Goal: Information Seeking & Learning: Check status

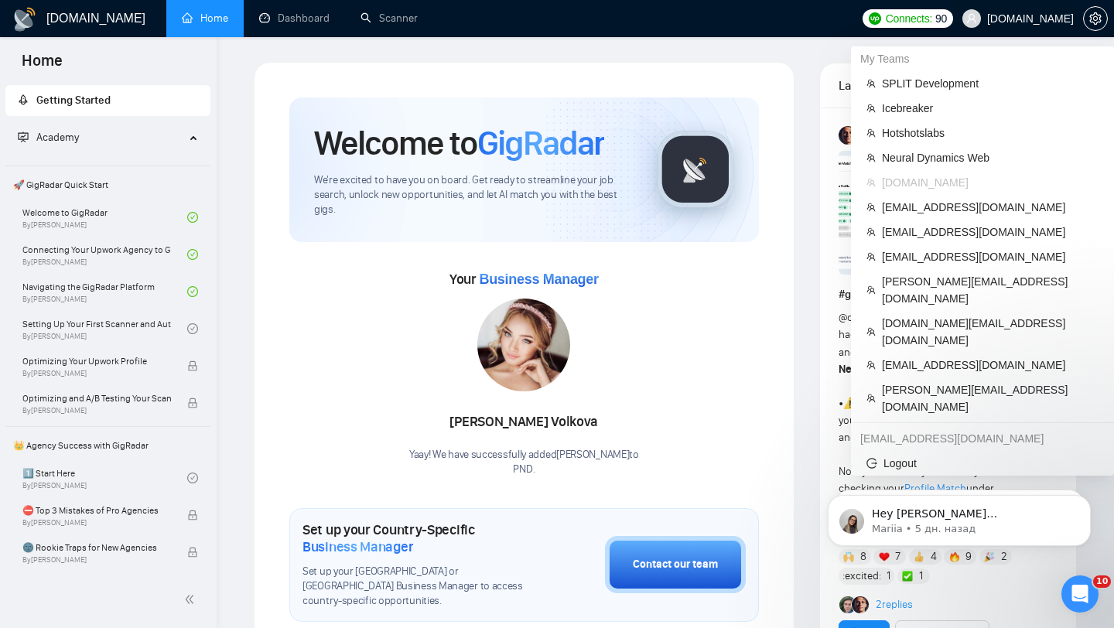
click at [1006, 19] on span "[DOMAIN_NAME]" at bounding box center [1030, 19] width 87 height 0
click at [932, 87] on span "SPLIT Development" at bounding box center [990, 83] width 217 height 17
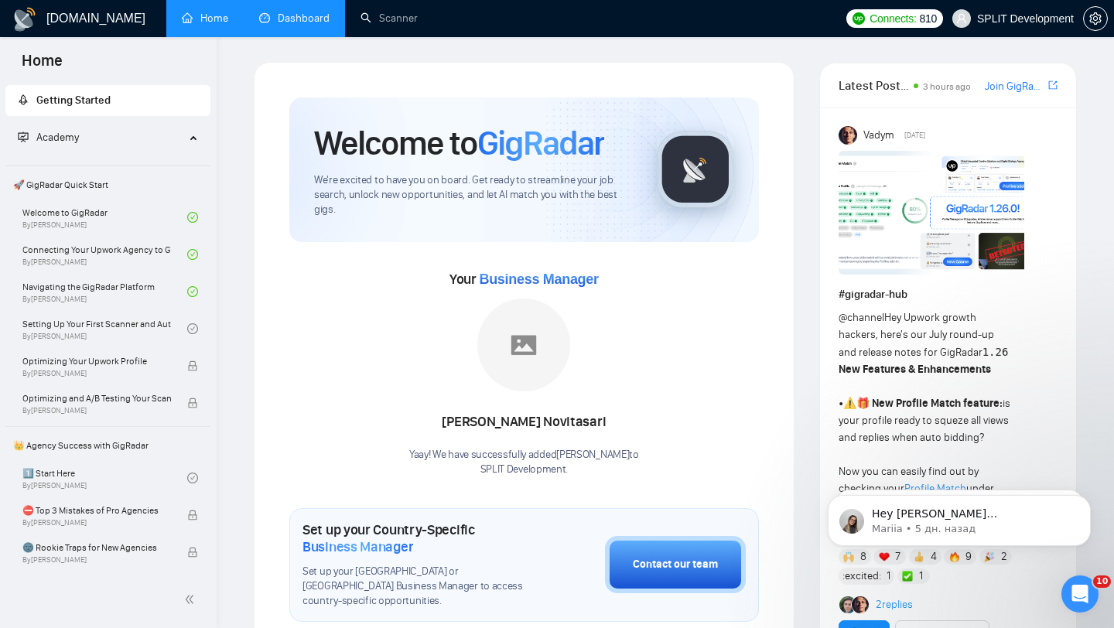
click at [297, 12] on link "Dashboard" at bounding box center [294, 18] width 70 height 13
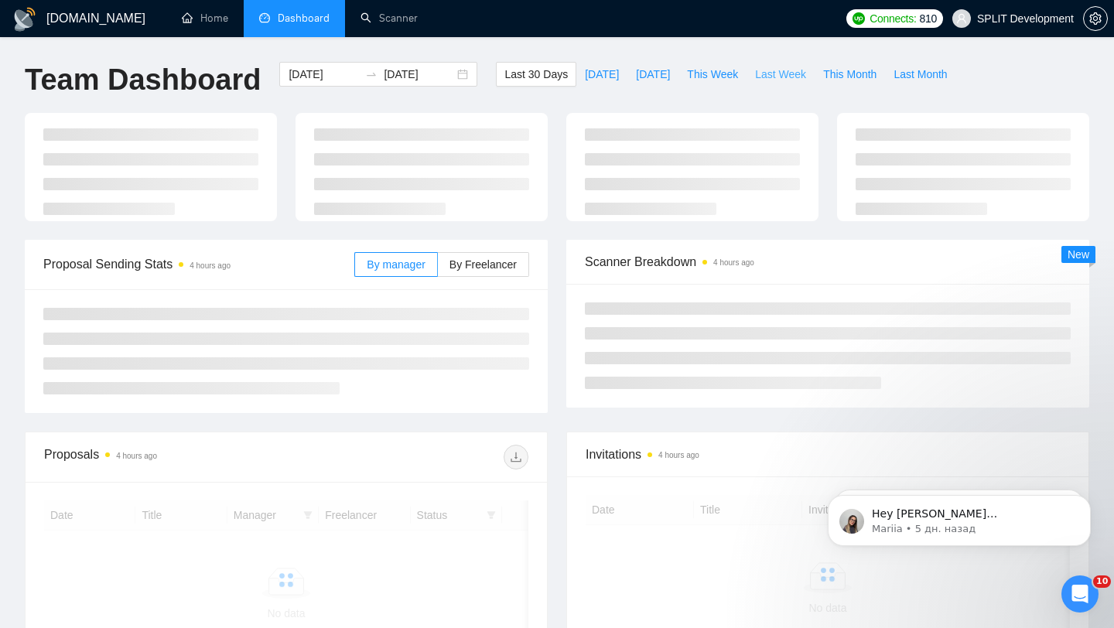
click at [783, 83] on button "Last Week" at bounding box center [780, 74] width 68 height 25
type input "[DATE]"
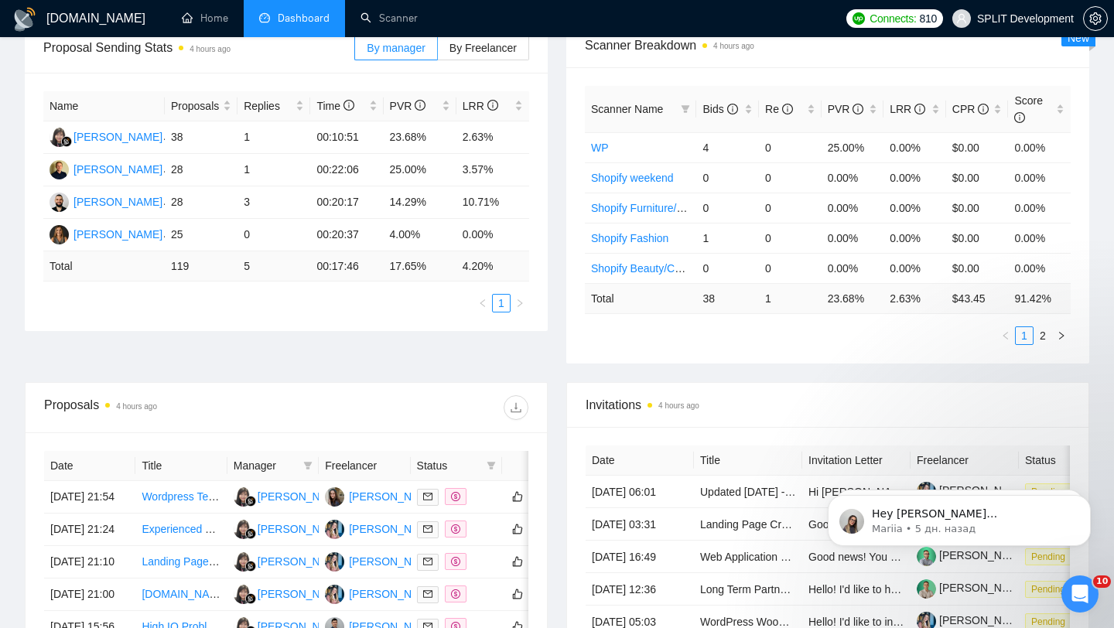
scroll to position [251, 0]
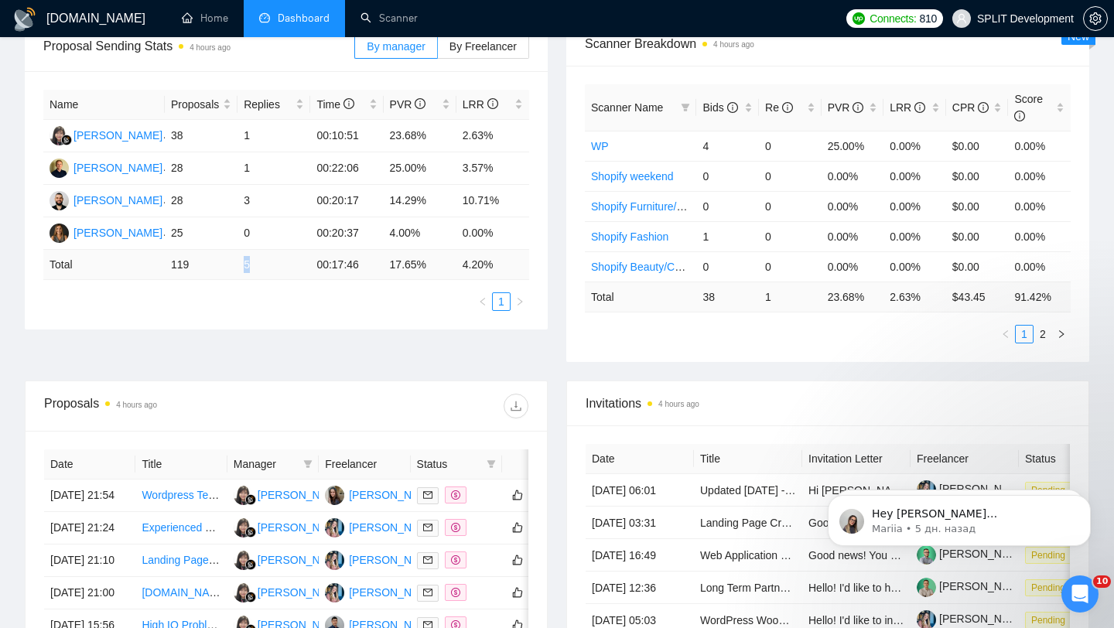
drag, startPoint x: 230, startPoint y: 264, endPoint x: 284, endPoint y: 264, distance: 54.1
click at [284, 264] on tr "Total 119 5 00:17:46 17.65 % 4.20 %" at bounding box center [286, 265] width 486 height 30
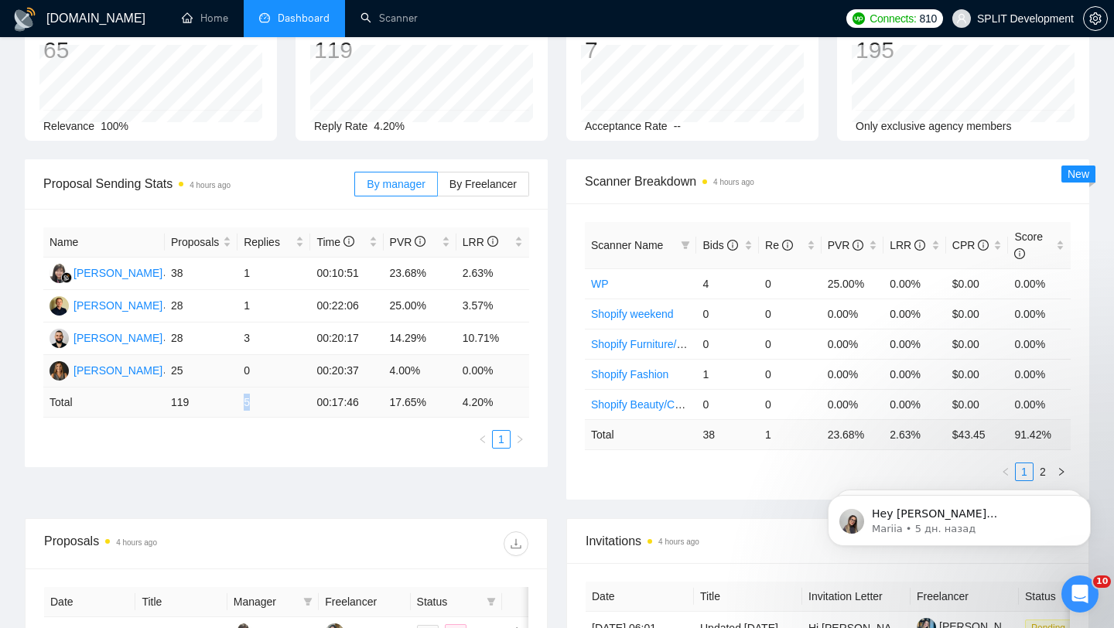
scroll to position [77, 0]
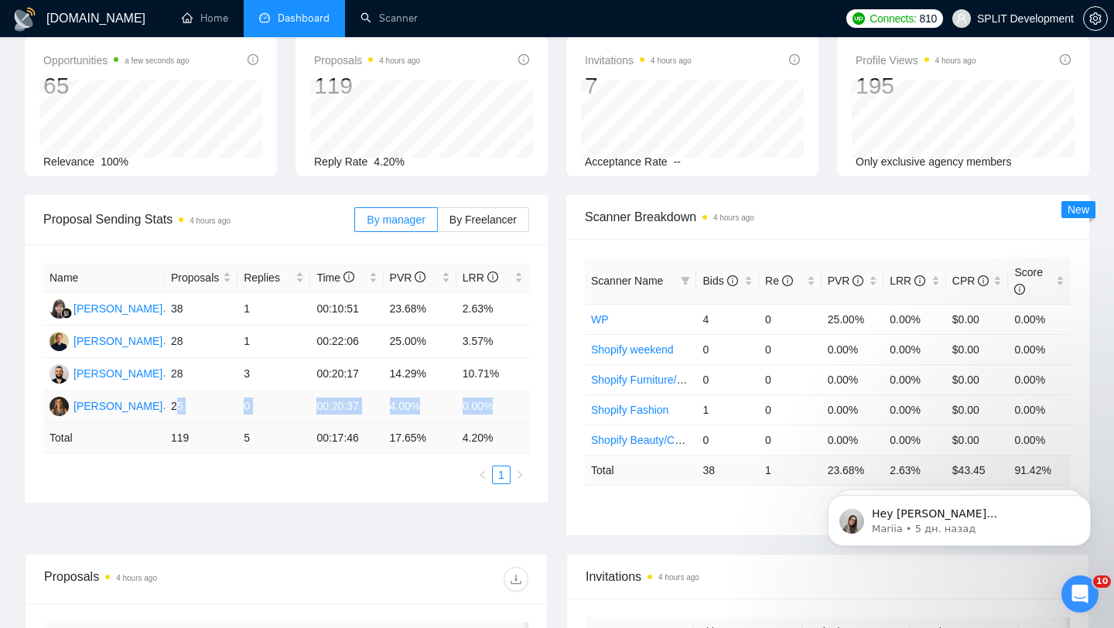
drag, startPoint x: 176, startPoint y: 401, endPoint x: 506, endPoint y: 405, distance: 330.3
click at [506, 405] on tr "Nika K 25 0 00:20:37 4.00% 0.00%" at bounding box center [286, 407] width 486 height 32
drag, startPoint x: 165, startPoint y: 409, endPoint x: 487, endPoint y: 413, distance: 322.6
click at [492, 415] on tr "Nika K 25 0 00:20:37 4.00% 0.00%" at bounding box center [286, 407] width 486 height 32
drag, startPoint x: 172, startPoint y: 343, endPoint x: 299, endPoint y: 343, distance: 126.9
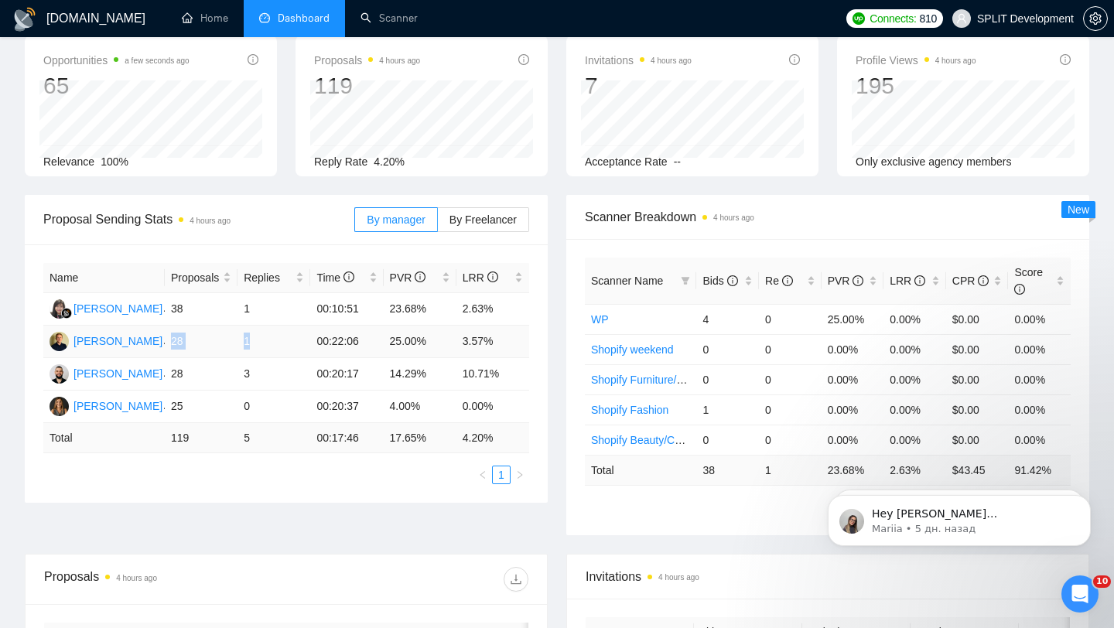
click at [297, 343] on tr "[PERSON_NAME] 28 1 00:22:06 25.00% 3.57%" at bounding box center [286, 342] width 486 height 32
drag, startPoint x: 173, startPoint y: 371, endPoint x: 520, endPoint y: 380, distance: 346.7
click at [520, 380] on tr "[PERSON_NAME] 28 3 00:20:17 14.29% 10.71%" at bounding box center [286, 374] width 486 height 32
drag, startPoint x: 173, startPoint y: 304, endPoint x: 494, endPoint y: 312, distance: 321.1
click at [494, 312] on tr "[PERSON_NAME] 38 1 00:10:51 23.68% 2.63%" at bounding box center [286, 309] width 486 height 32
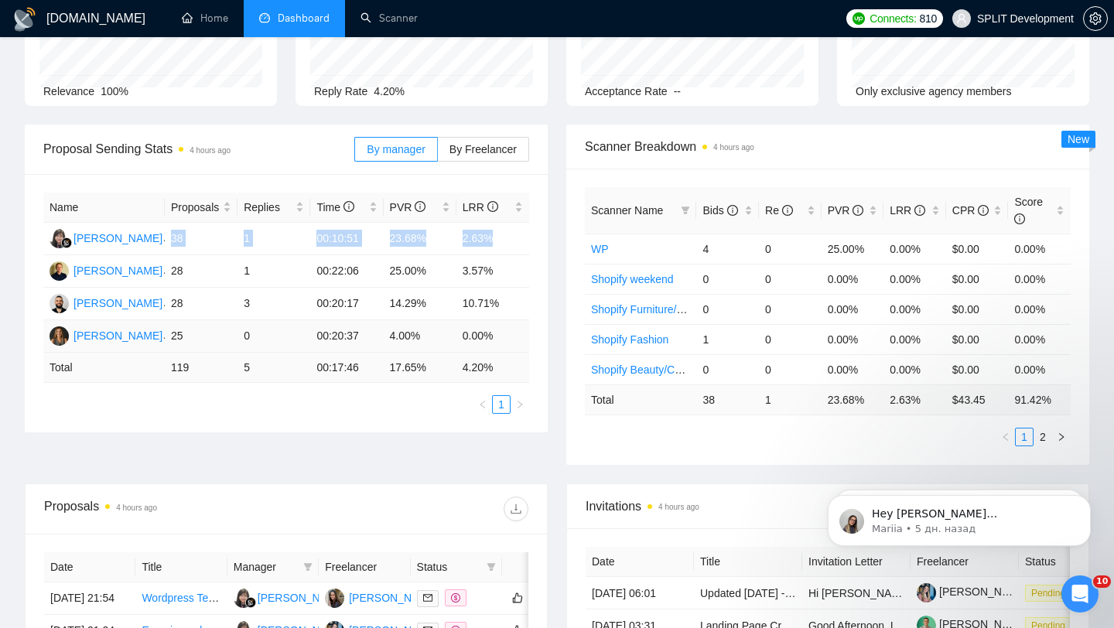
scroll to position [150, 0]
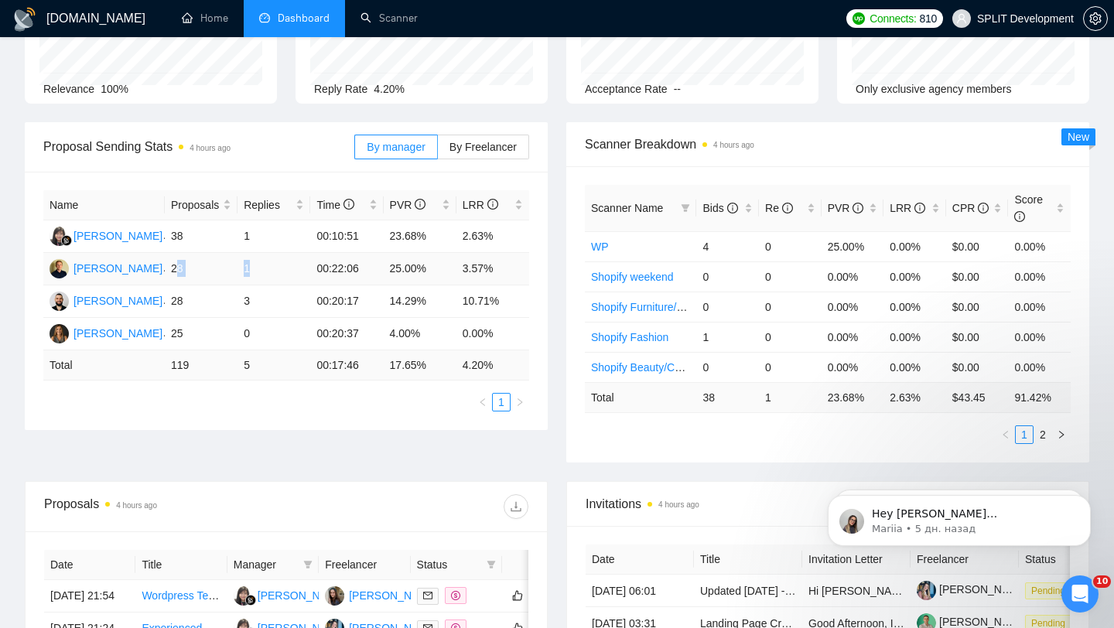
drag, startPoint x: 176, startPoint y: 268, endPoint x: 296, endPoint y: 268, distance: 120.7
click at [296, 268] on tr "[PERSON_NAME] 28 1 00:22:06 25.00% 3.57%" at bounding box center [286, 269] width 486 height 32
drag, startPoint x: 504, startPoint y: 265, endPoint x: 454, endPoint y: 258, distance: 49.9
click at [454, 258] on tr "[PERSON_NAME] 28 1 00:22:06 25.00% 3.57%" at bounding box center [286, 269] width 486 height 32
click at [488, 294] on td "10.71%" at bounding box center [492, 301] width 73 height 32
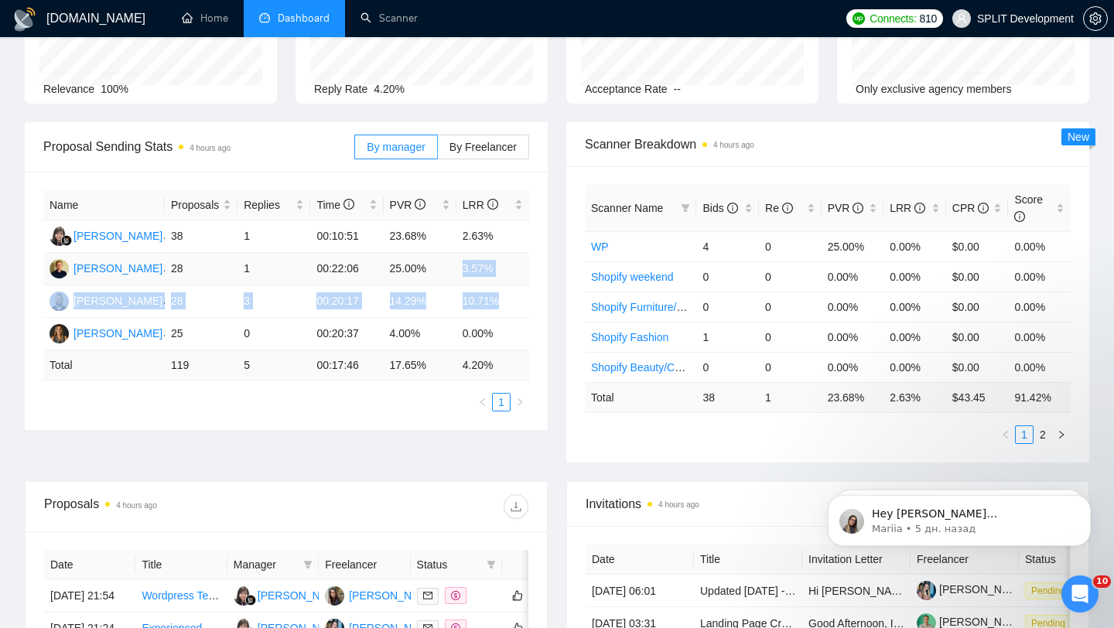
drag, startPoint x: 505, startPoint y: 299, endPoint x: 442, endPoint y: 267, distance: 70.2
click at [442, 267] on tbody "[PERSON_NAME] 38 1 00:10:51 23.68% 2.63% [PERSON_NAME] 28 1 00:22:06 25.00% 3.5…" at bounding box center [286, 285] width 486 height 130
click at [513, 152] on label "By Freelancer" at bounding box center [483, 147] width 91 height 25
click at [438, 151] on input "By Freelancer" at bounding box center [438, 151] width 0 height 0
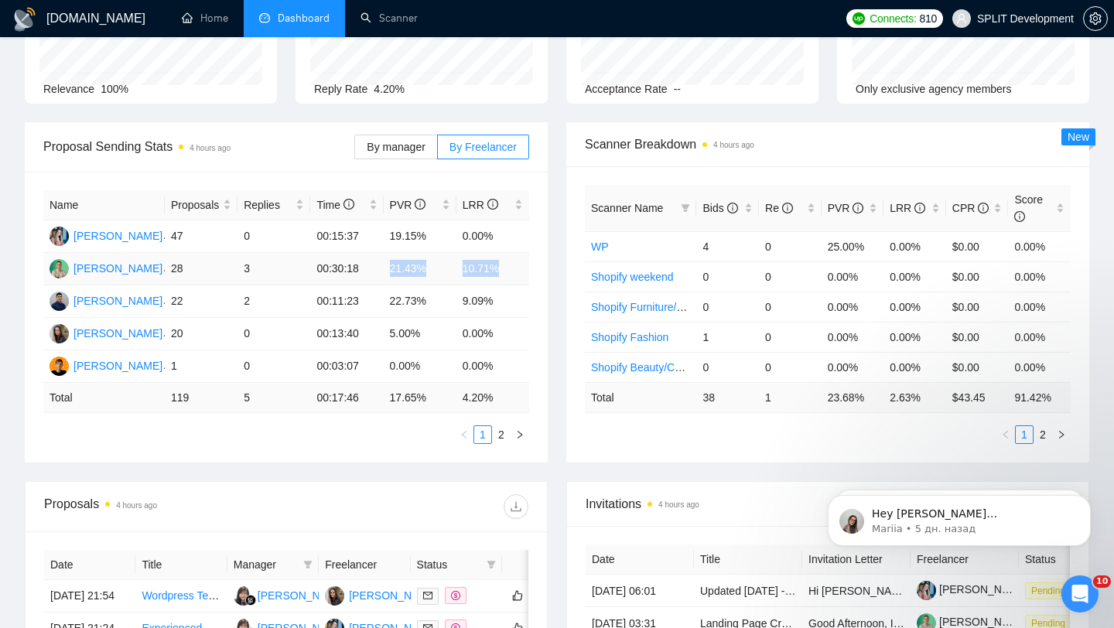
drag, startPoint x: 385, startPoint y: 270, endPoint x: 518, endPoint y: 269, distance: 132.3
click at [518, 269] on tr "[PERSON_NAME] 28 3 00:30:18 21.43% 10.71%" at bounding box center [286, 269] width 486 height 32
drag, startPoint x: 309, startPoint y: 302, endPoint x: 520, endPoint y: 305, distance: 211.2
click at [521, 305] on tr "[PERSON_NAME] 22 2 00:11:23 22.73% 9.09%" at bounding box center [286, 301] width 486 height 32
drag, startPoint x: 176, startPoint y: 335, endPoint x: 511, endPoint y: 337, distance: 335.7
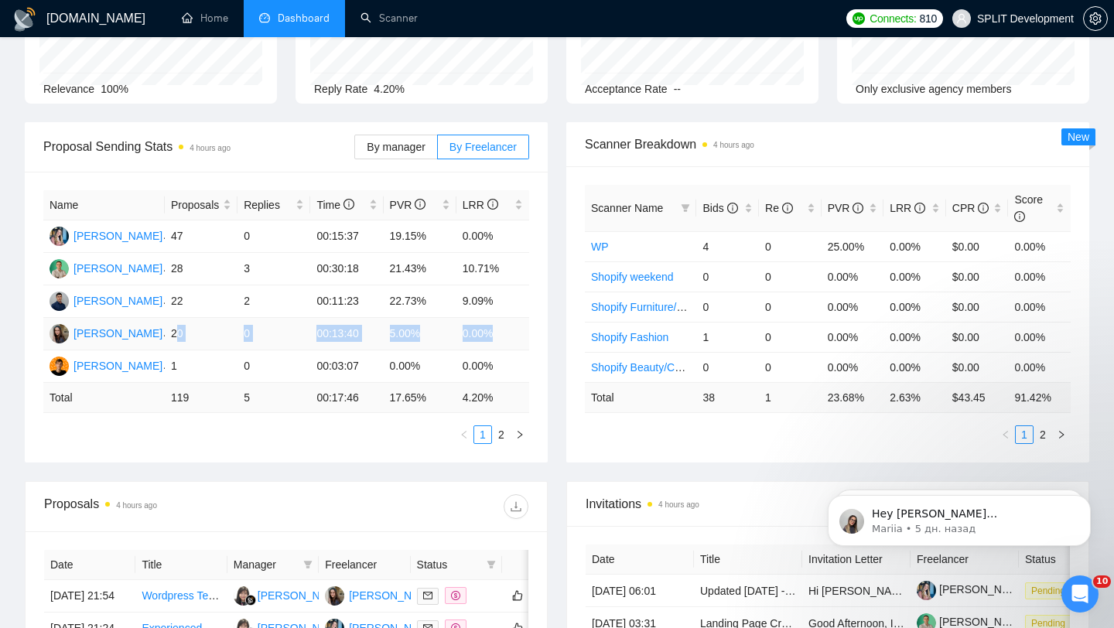
click at [511, 338] on tr "[PERSON_NAME] 20 0 00:13:40 5.00% 0.00%" at bounding box center [286, 334] width 486 height 32
drag, startPoint x: 175, startPoint y: 333, endPoint x: 470, endPoint y: 331, distance: 294.7
click at [465, 336] on tr "[PERSON_NAME] 20 0 00:13:40 5.00% 0.00%" at bounding box center [286, 334] width 486 height 32
drag, startPoint x: 507, startPoint y: 335, endPoint x: 168, endPoint y: 338, distance: 339.6
click at [168, 338] on tr "[PERSON_NAME] 20 0 00:13:40 5.00% 0.00%" at bounding box center [286, 334] width 486 height 32
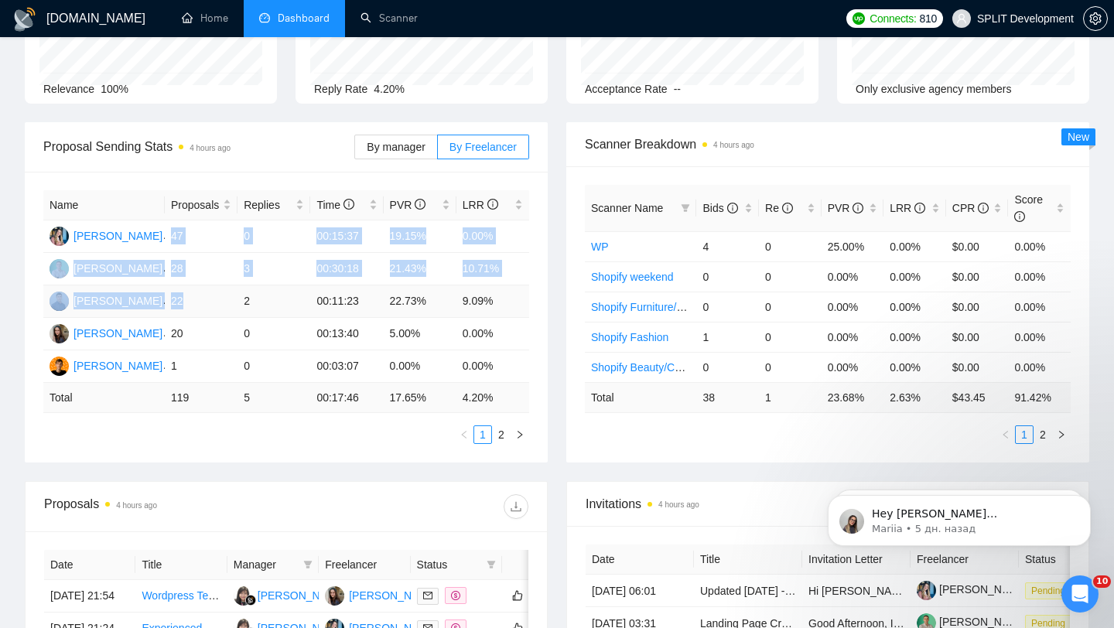
drag, startPoint x: 170, startPoint y: 233, endPoint x: 189, endPoint y: 304, distance: 73.5
click at [189, 304] on tbody "[PERSON_NAME] 47 0 00:15:37 19.15% 0.00% [PERSON_NAME] 28 3 00:30:18 21.43% 10.…" at bounding box center [286, 301] width 486 height 162
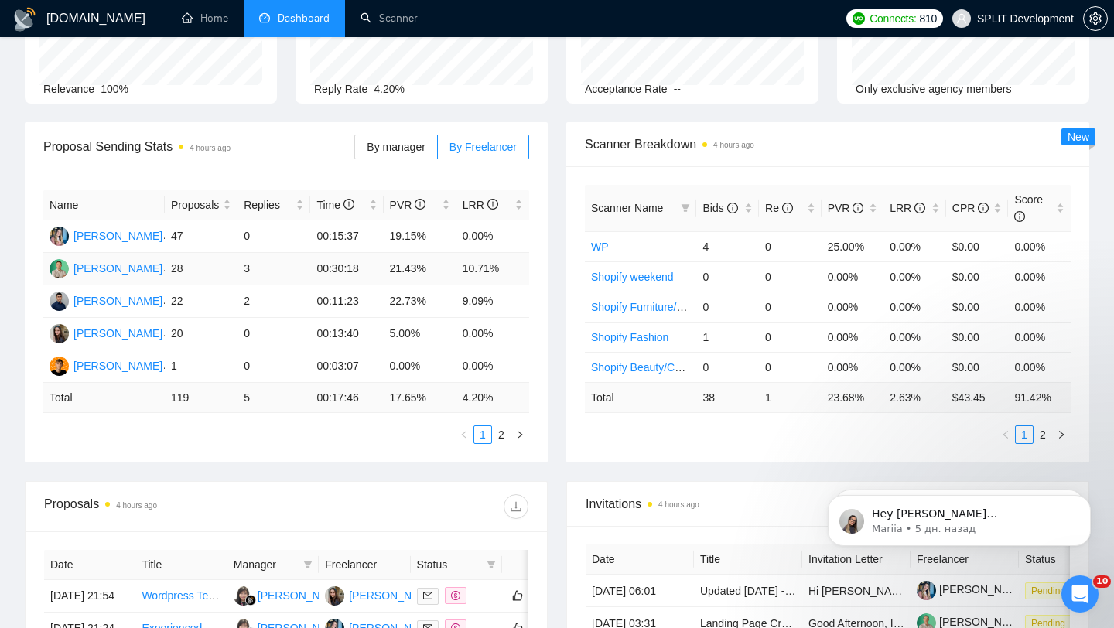
click at [200, 278] on td "28" at bounding box center [201, 269] width 73 height 32
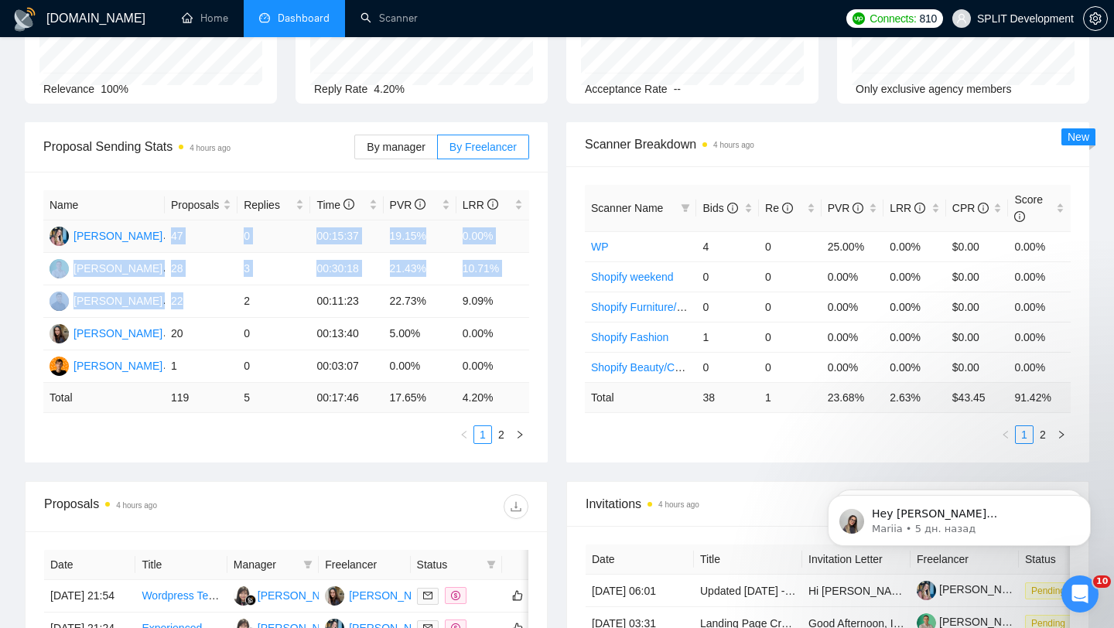
drag, startPoint x: 194, startPoint y: 302, endPoint x: 173, endPoint y: 226, distance: 79.4
click at [173, 225] on tbody "[PERSON_NAME] 47 0 00:15:37 19.15% 0.00% [PERSON_NAME] 28 3 00:30:18 21.43% 10.…" at bounding box center [286, 301] width 486 height 162
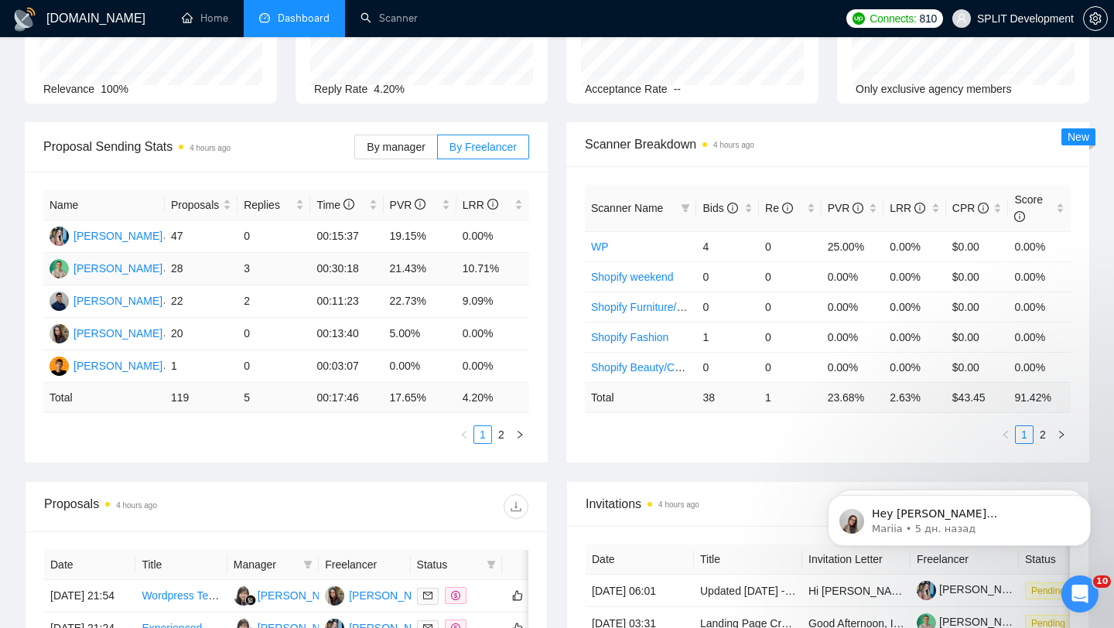
click at [188, 269] on td "28" at bounding box center [201, 269] width 73 height 32
drag, startPoint x: 387, startPoint y: 236, endPoint x: 436, endPoint y: 238, distance: 49.6
click at [436, 238] on td "19.15%" at bounding box center [420, 236] width 73 height 32
drag, startPoint x: 459, startPoint y: 236, endPoint x: 504, endPoint y: 238, distance: 44.2
click at [504, 238] on td "0.00%" at bounding box center [492, 236] width 73 height 32
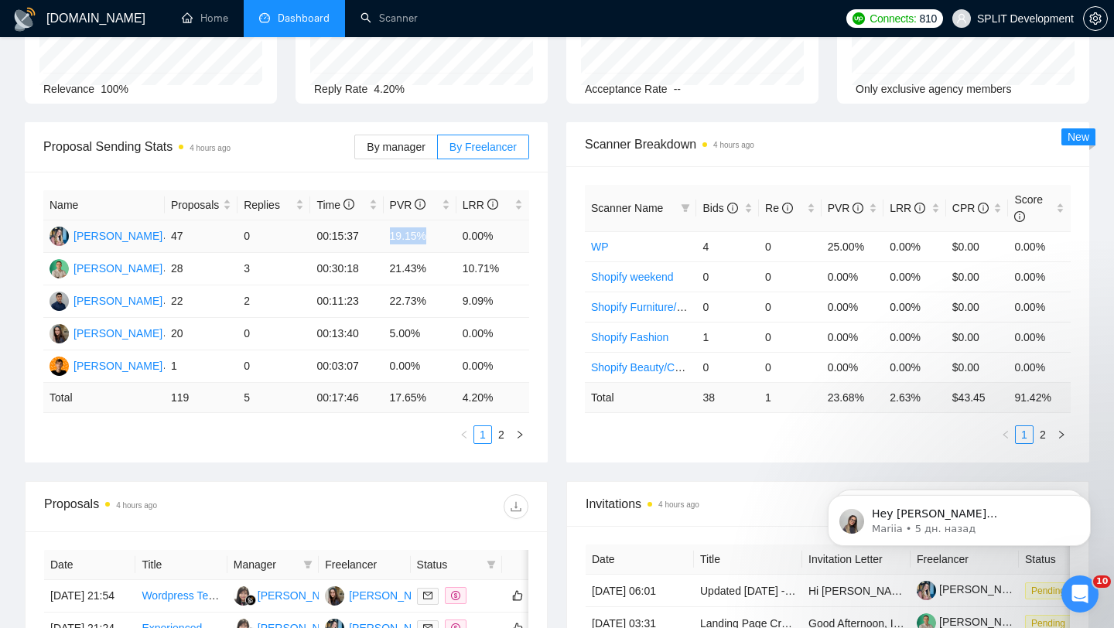
drag, startPoint x: 387, startPoint y: 235, endPoint x: 453, endPoint y: 235, distance: 66.5
click at [453, 235] on td "19.15%" at bounding box center [420, 236] width 73 height 32
drag, startPoint x: 460, startPoint y: 233, endPoint x: 519, endPoint y: 245, distance: 60.1
click at [520, 247] on td "0.00%" at bounding box center [492, 236] width 73 height 32
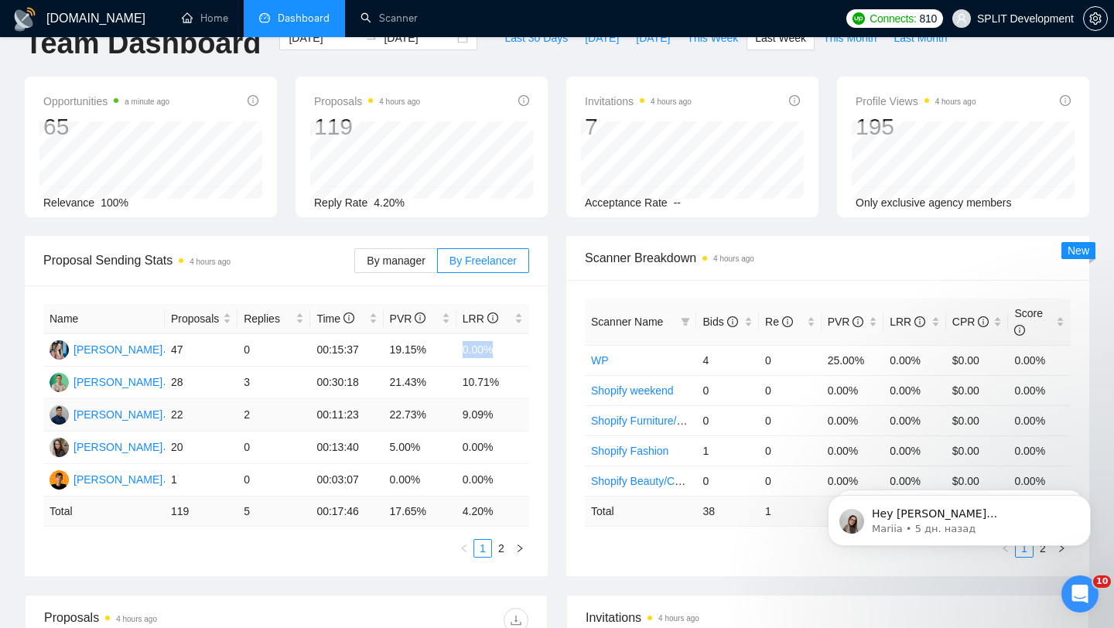
scroll to position [52, 0]
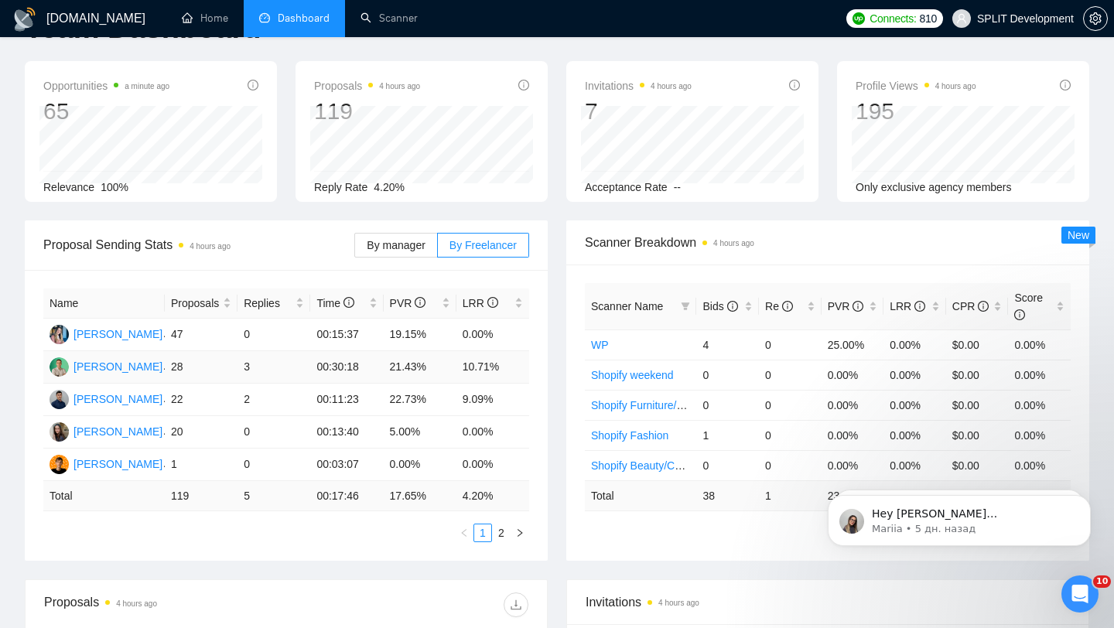
click at [404, 360] on td "21.43%" at bounding box center [420, 367] width 73 height 32
click at [117, 398] on div "[PERSON_NAME]" at bounding box center [117, 399] width 89 height 17
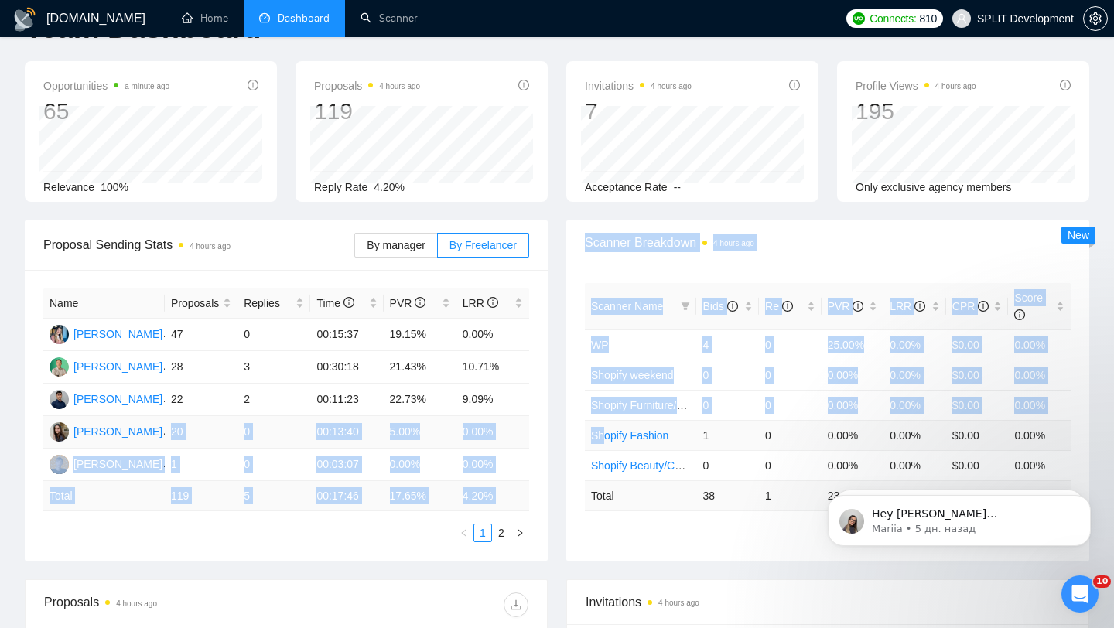
drag, startPoint x: 165, startPoint y: 426, endPoint x: 617, endPoint y: 428, distance: 451.8
click at [617, 428] on div "Proposal Sending Stats 4 hours ago By manager By Freelancer Name Proposals Repl…" at bounding box center [556, 399] width 1083 height 359
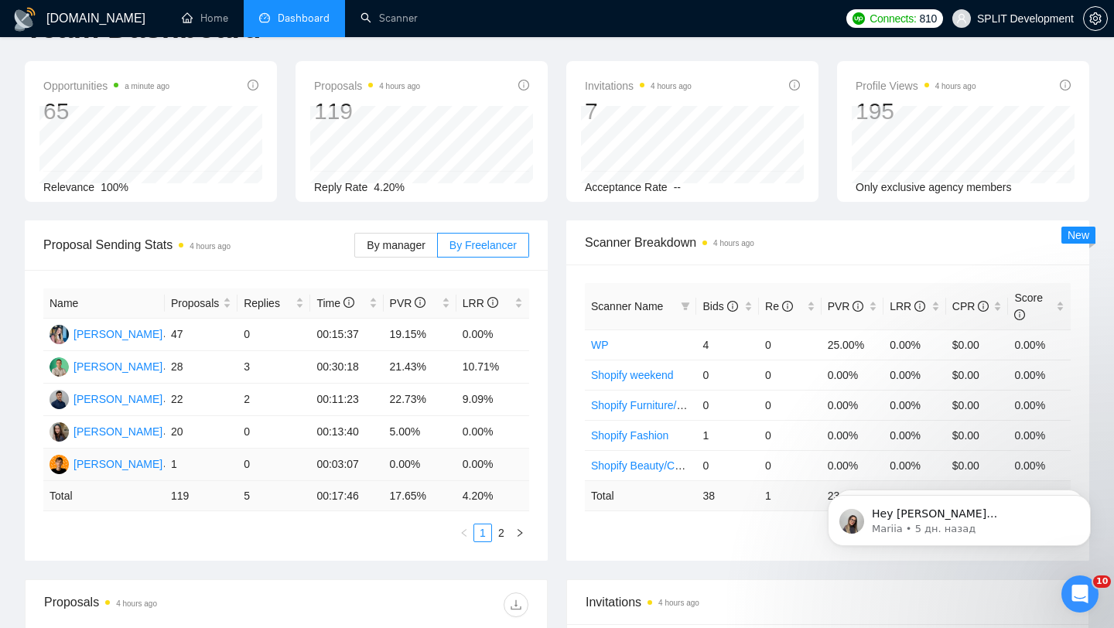
click at [416, 466] on td "0.00%" at bounding box center [420, 465] width 73 height 32
drag, startPoint x: 173, startPoint y: 463, endPoint x: 497, endPoint y: 463, distance: 324.1
click at [497, 463] on tr "[PERSON_NAME] 1 0 00:03:07 0.00% 0.00%" at bounding box center [286, 465] width 486 height 32
click at [362, 406] on td "00:11:23" at bounding box center [346, 400] width 73 height 32
drag, startPoint x: 155, startPoint y: 470, endPoint x: 58, endPoint y: 468, distance: 96.7
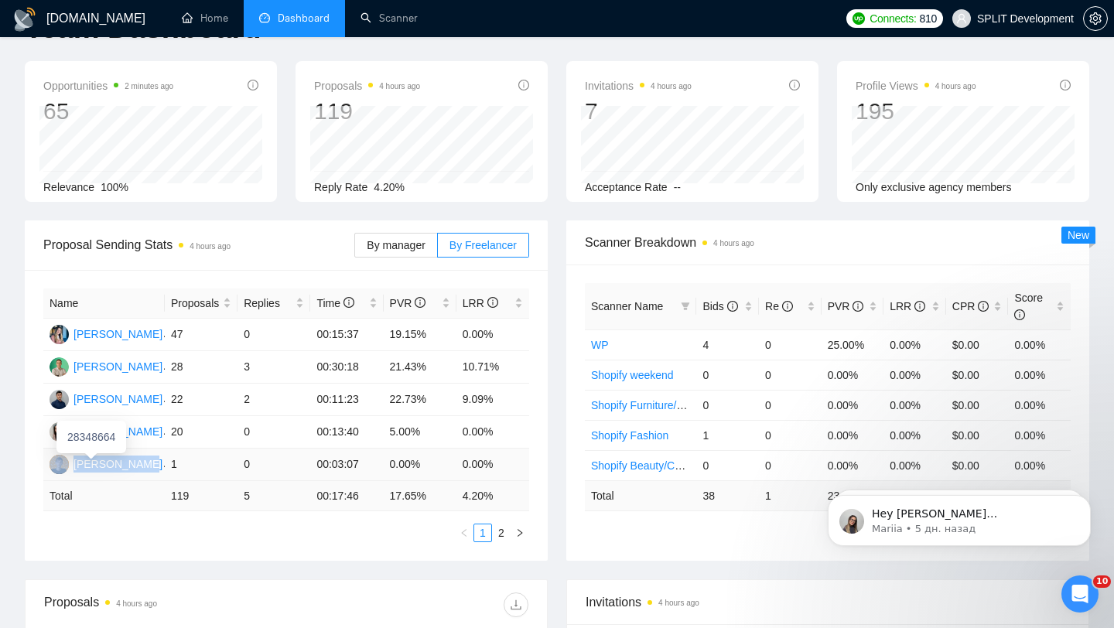
click at [58, 468] on td "[PERSON_NAME]" at bounding box center [103, 465] width 121 height 32
click at [330, 468] on td "00:03:07" at bounding box center [346, 465] width 73 height 32
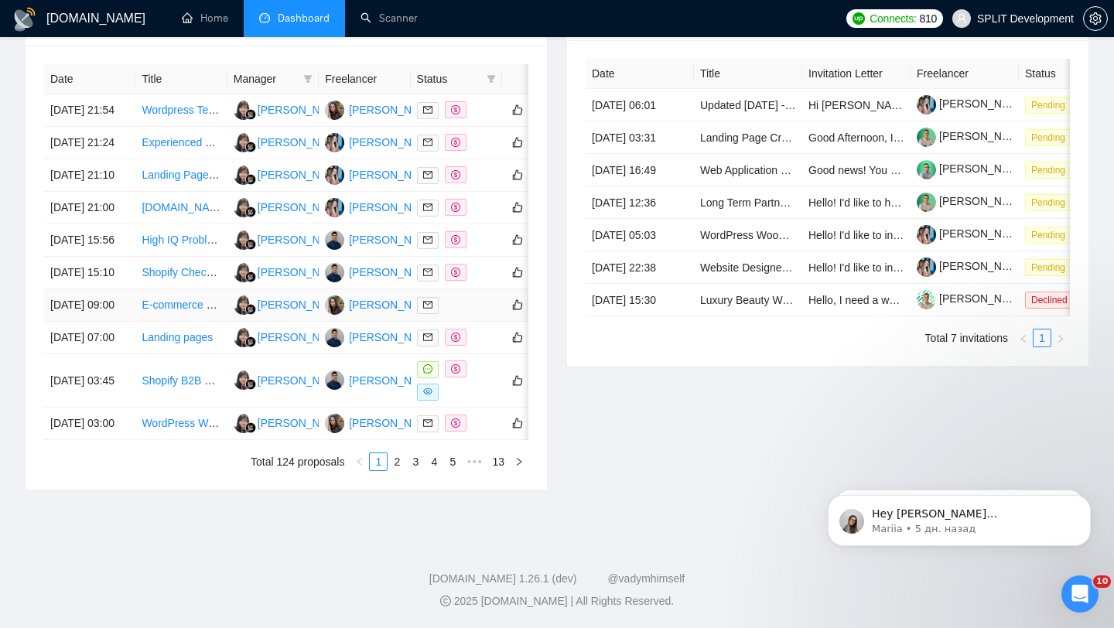
scroll to position [645, 0]
